Goal: Task Accomplishment & Management: Use online tool/utility

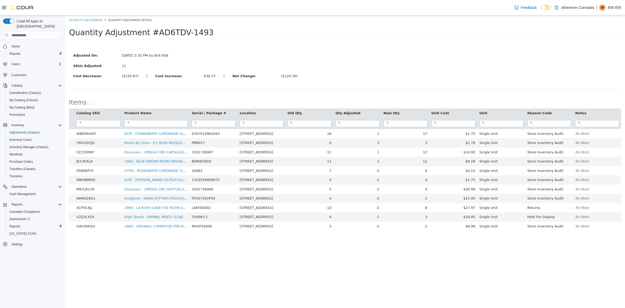
click at [330, 42] on div "Quantity Adjustment #AD6TDV-1493" at bounding box center [345, 34] width 560 height 18
click at [26, 159] on span "Purchase Orders" at bounding box center [21, 161] width 24 height 4
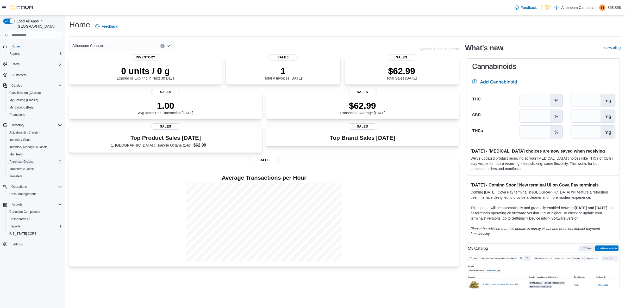
click at [24, 159] on span "Purchase Orders" at bounding box center [21, 161] width 24 height 4
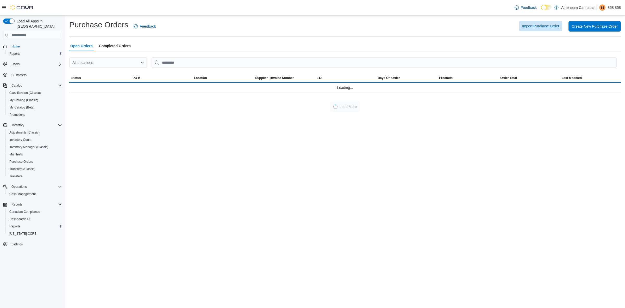
click at [528, 25] on span "Import Purchase Order" at bounding box center [540, 25] width 37 height 5
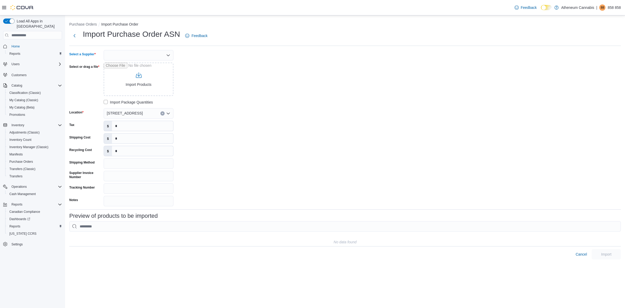
click at [167, 53] on icon "Open list of options" at bounding box center [168, 55] width 4 height 4
click at [117, 77] on span "BCLDB" at bounding box center [141, 79] width 57 height 5
